Goal: Task Accomplishment & Management: Use online tool/utility

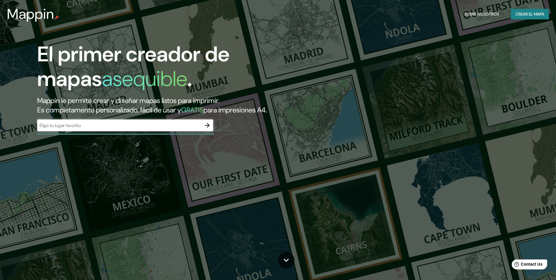
click at [165, 129] on div "​" at bounding box center [125, 125] width 176 height 12
paste input "[PERSON_NAME] 1902, [GEOGRAPHIC_DATA], [GEOGRAPHIC_DATA], [GEOGRAPHIC_DATA]"
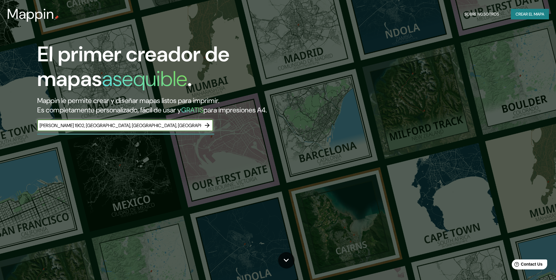
type input "[PERSON_NAME] 1902, [GEOGRAPHIC_DATA], [GEOGRAPHIC_DATA], [GEOGRAPHIC_DATA]"
click at [209, 127] on icon "button" at bounding box center [207, 125] width 7 height 7
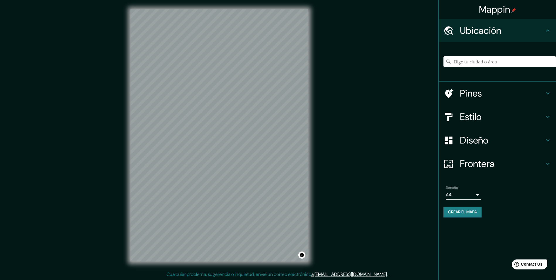
click at [469, 63] on input "Elige tu ciudad o área" at bounding box center [500, 61] width 113 height 11
paste input "[PERSON_NAME] 1902, [GEOGRAPHIC_DATA], [GEOGRAPHIC_DATA], [GEOGRAPHIC_DATA]"
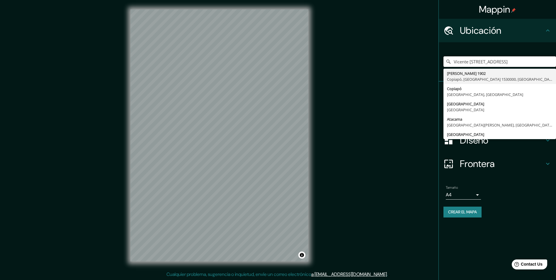
type input "Vicente [STREET_ADDRESS]"
